Goal: Transaction & Acquisition: Obtain resource

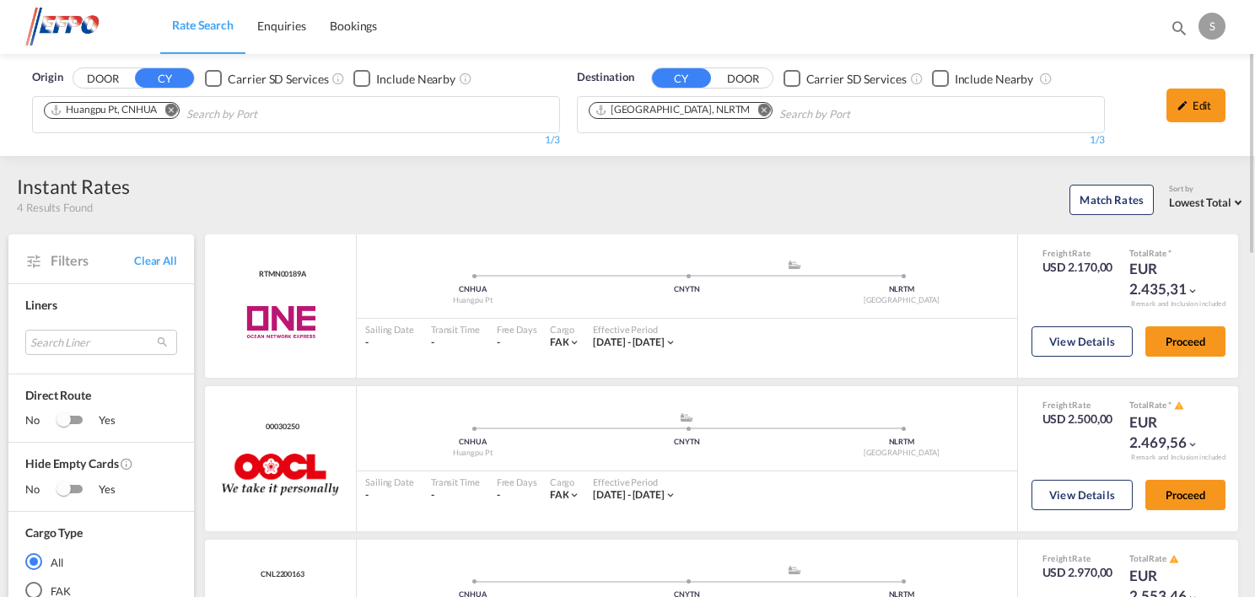
click at [173, 107] on md-icon "Remove" at bounding box center [170, 110] width 13 height 13
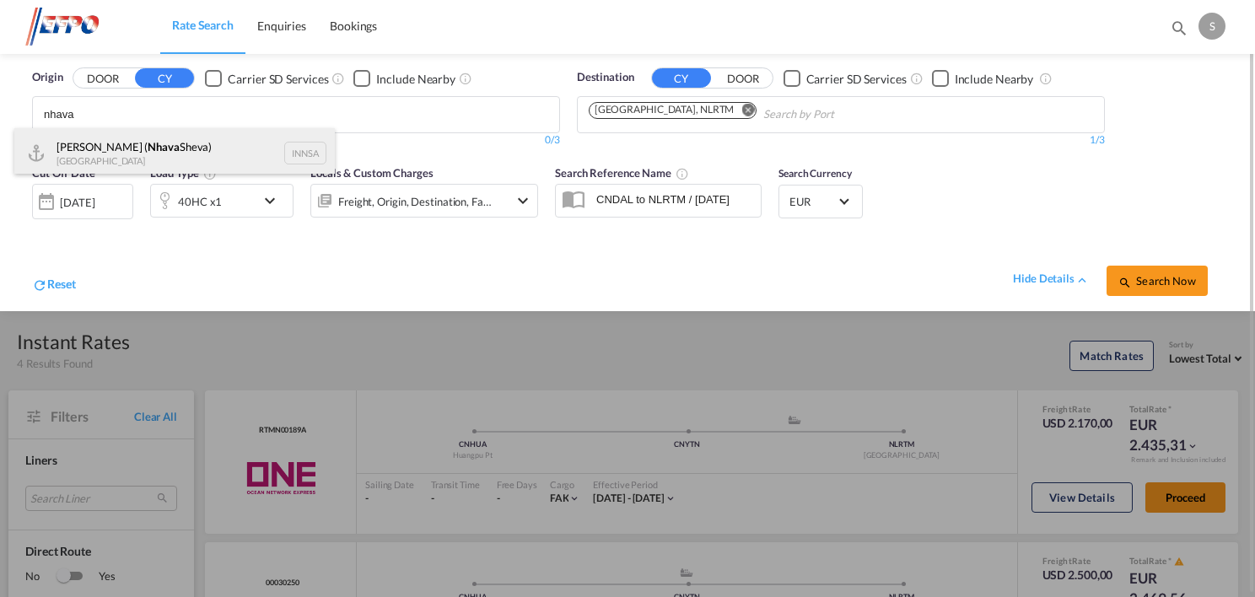
type input "nhava"
click at [228, 146] on div "[PERSON_NAME] ( [PERSON_NAME]) [GEOGRAPHIC_DATA] INNSA" at bounding box center [174, 153] width 320 height 51
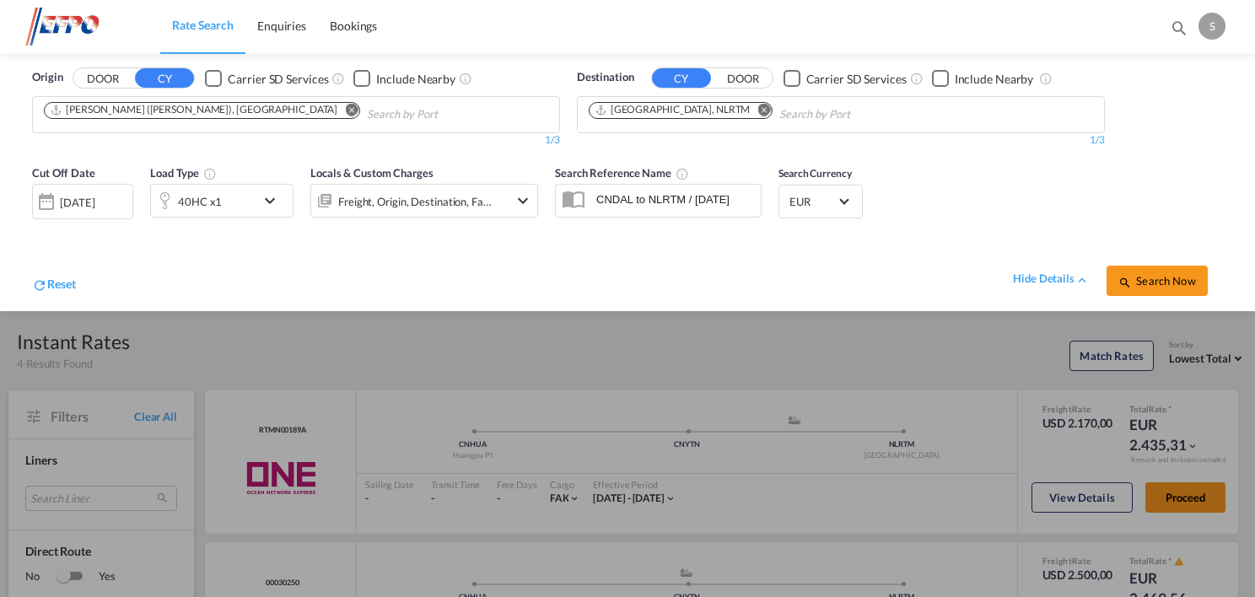
click at [1138, 283] on span "Search Now" at bounding box center [1156, 280] width 77 height 13
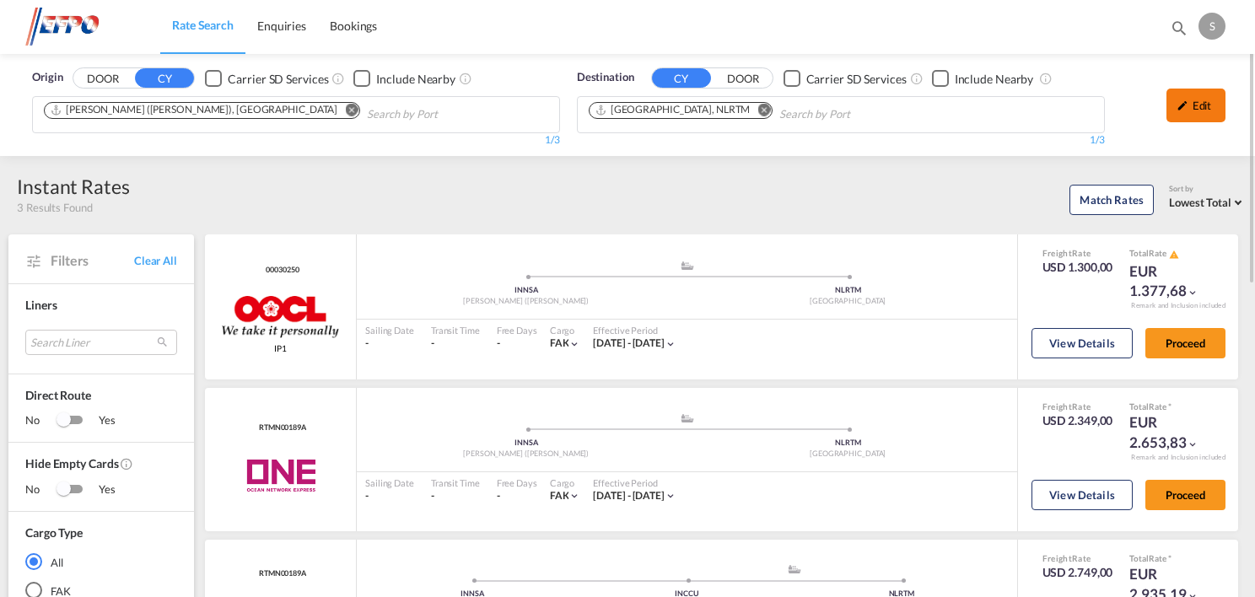
click at [1197, 108] on div "Edit" at bounding box center [1195, 106] width 59 height 34
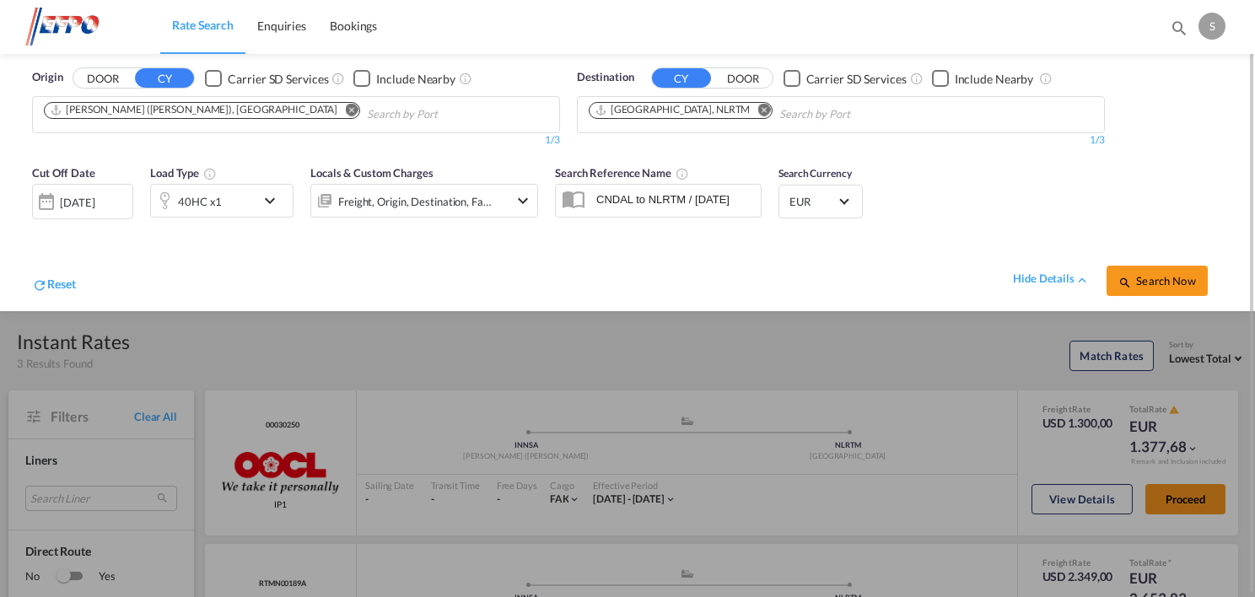
click at [94, 203] on div "[DATE]" at bounding box center [77, 202] width 35 height 15
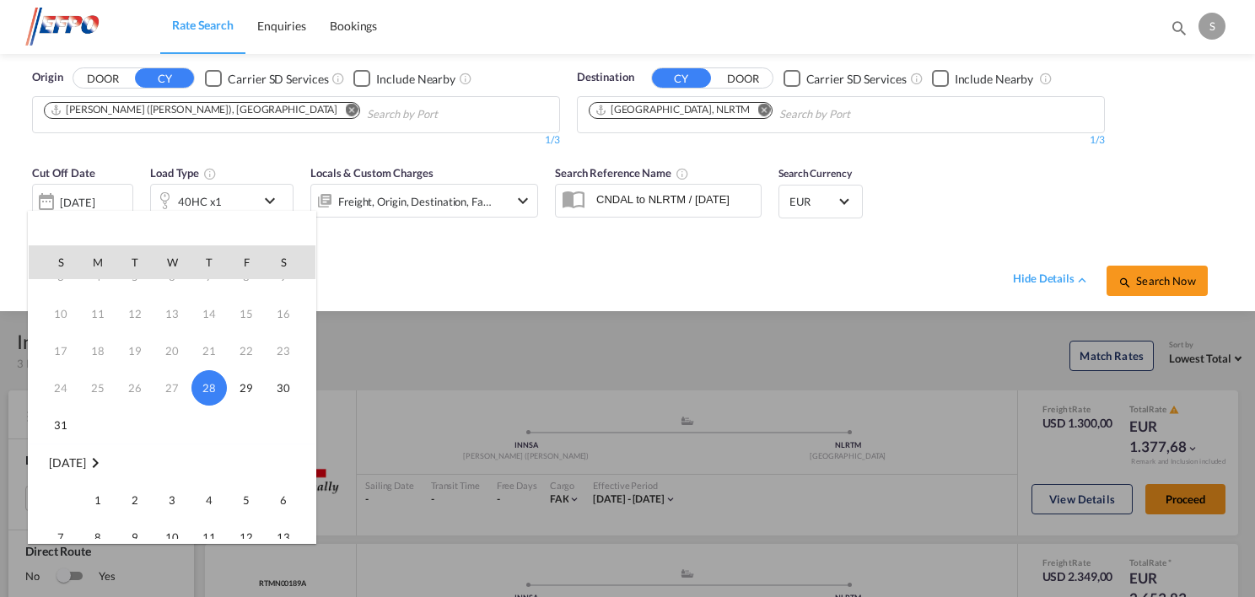
scroll to position [84, 0]
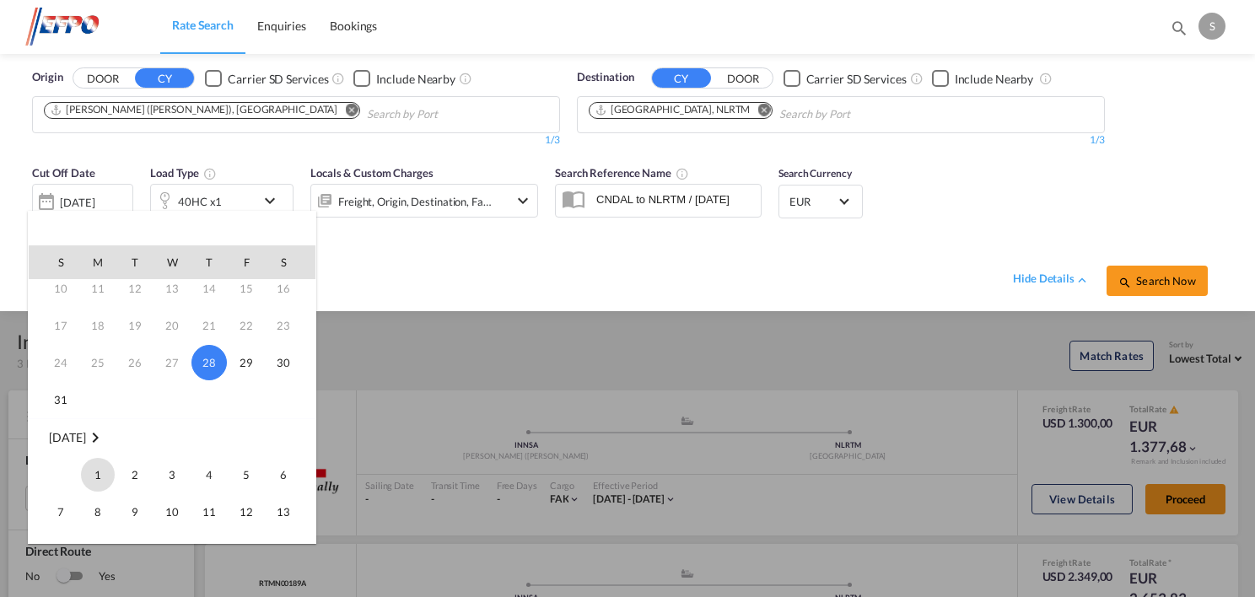
click at [98, 483] on span "1" at bounding box center [98, 475] width 34 height 34
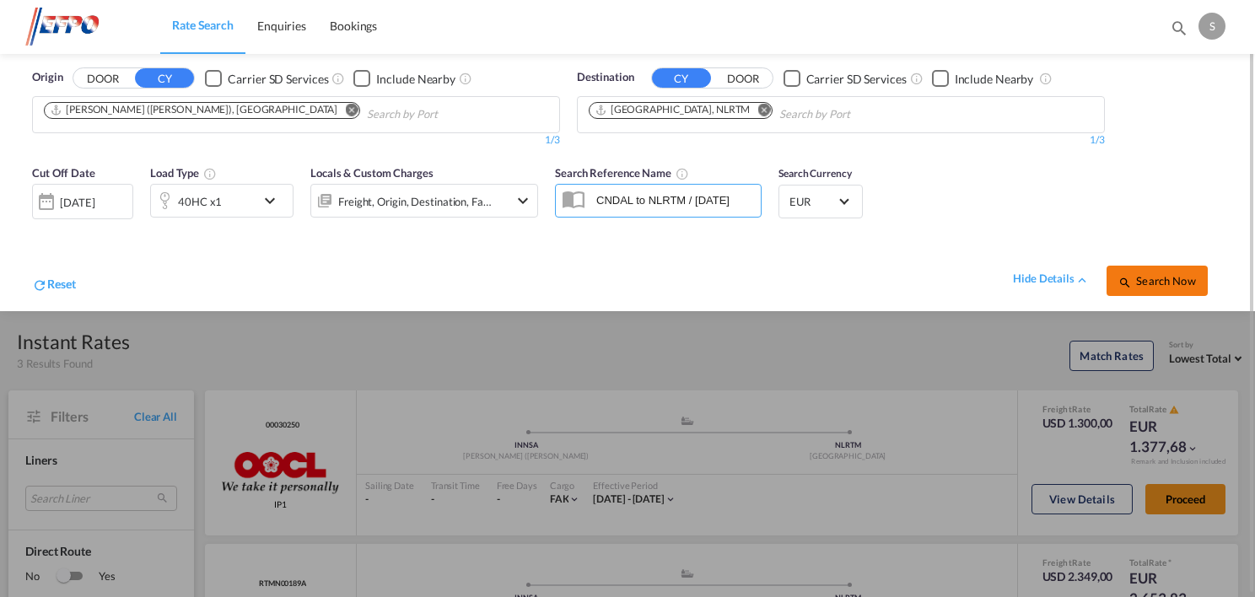
click at [1140, 285] on span "Search Now" at bounding box center [1156, 280] width 77 height 13
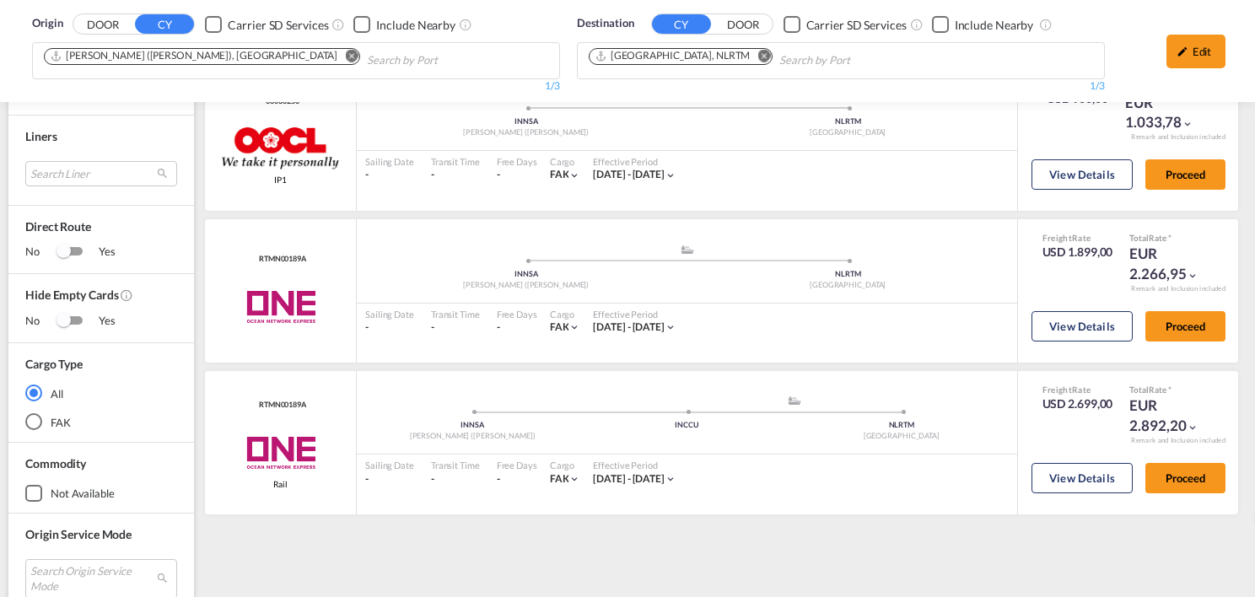
scroll to position [84, 0]
